Goal: Information Seeking & Learning: Check status

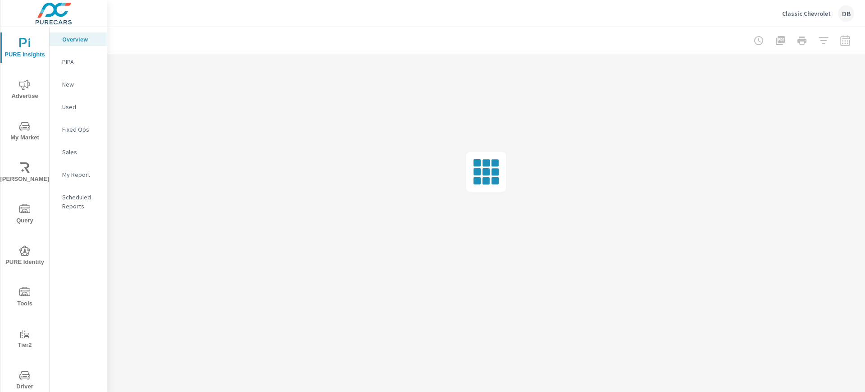
click at [19, 378] on icon "nav menu" at bounding box center [24, 375] width 11 height 9
